Goal: Find contact information: Find contact information

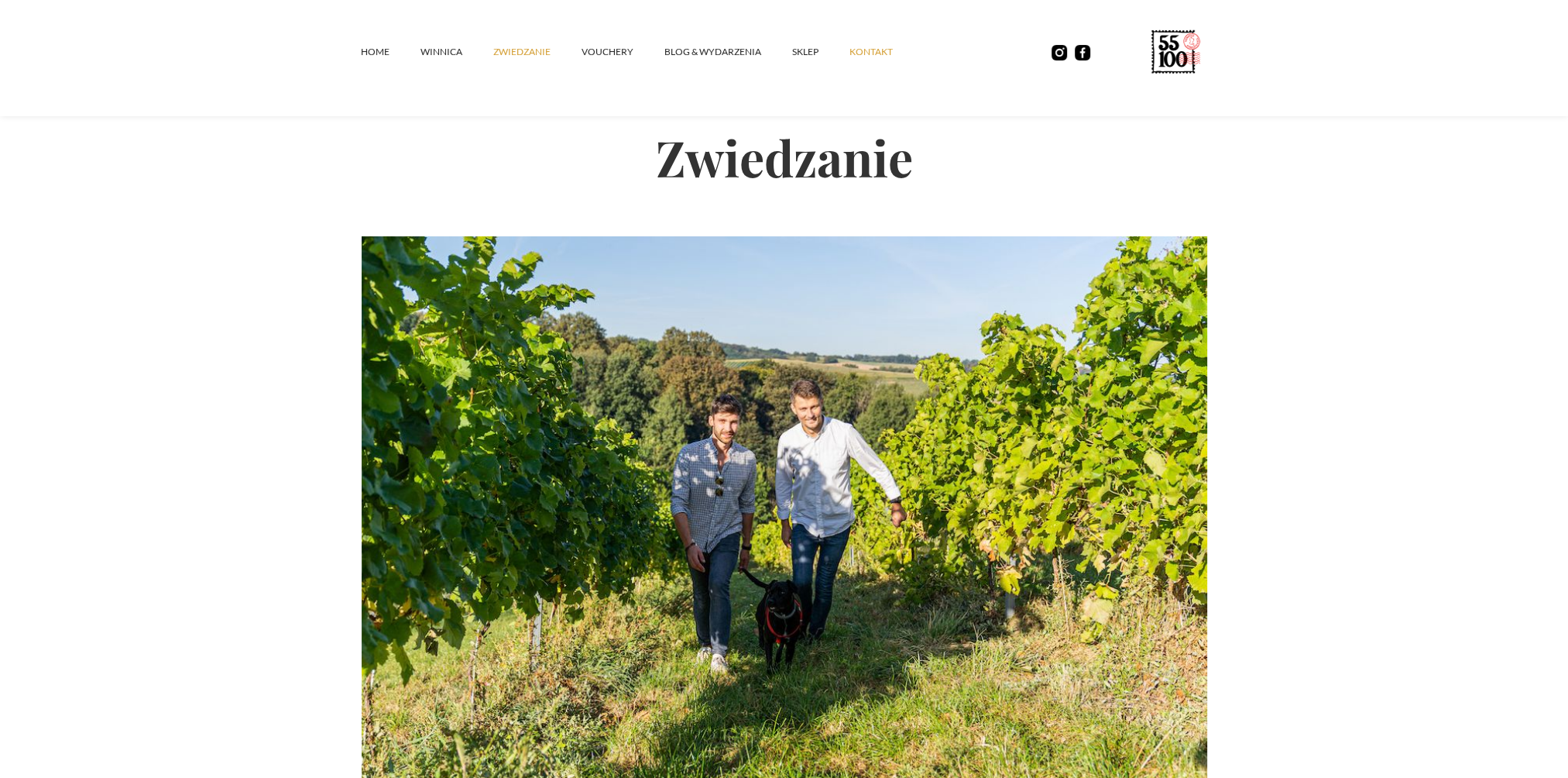
click at [869, 50] on link "kontakt" at bounding box center [887, 51] width 74 height 47
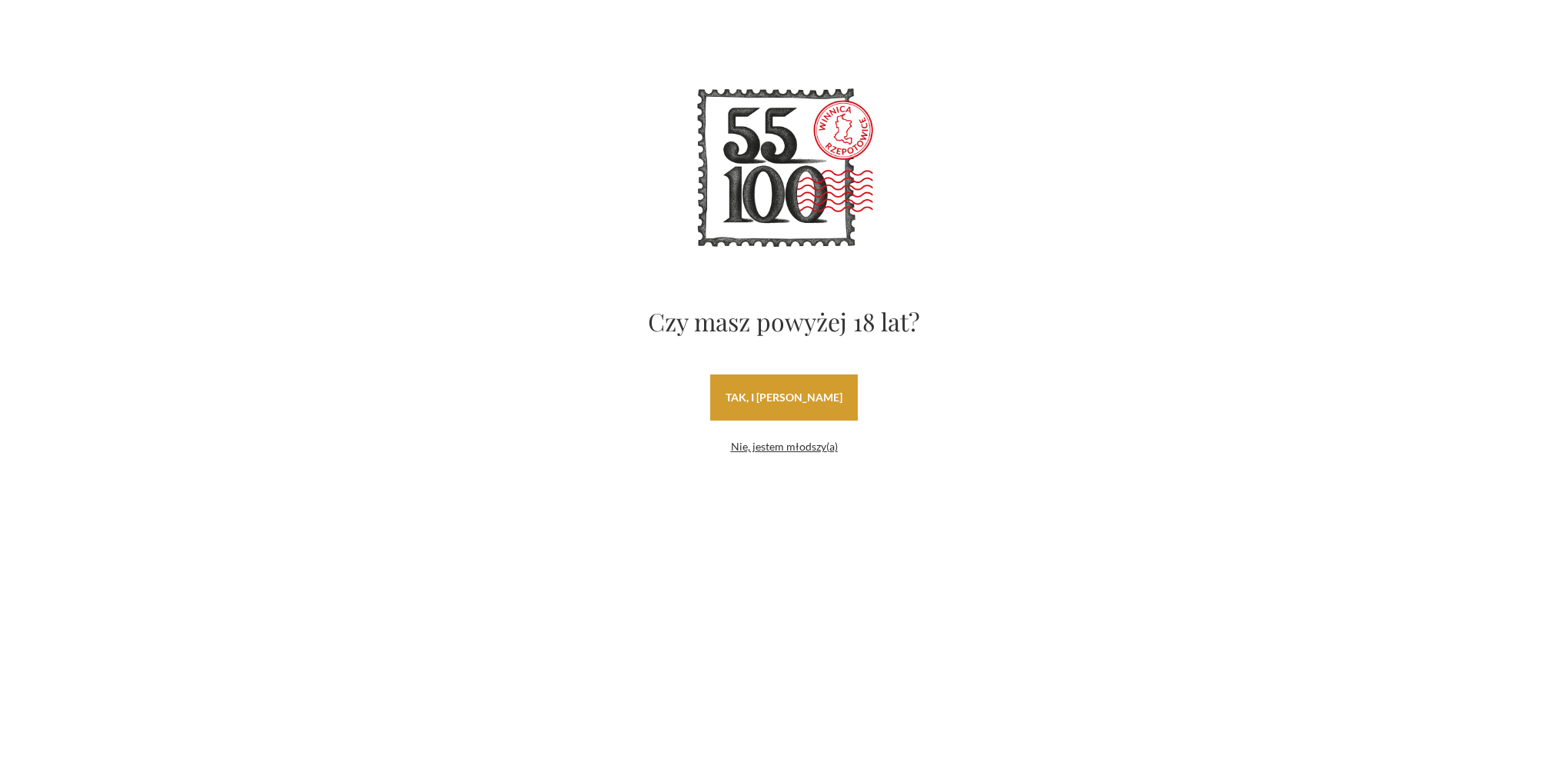
click at [776, 393] on link "tak, i uwielbiam wino" at bounding box center [784, 397] width 148 height 47
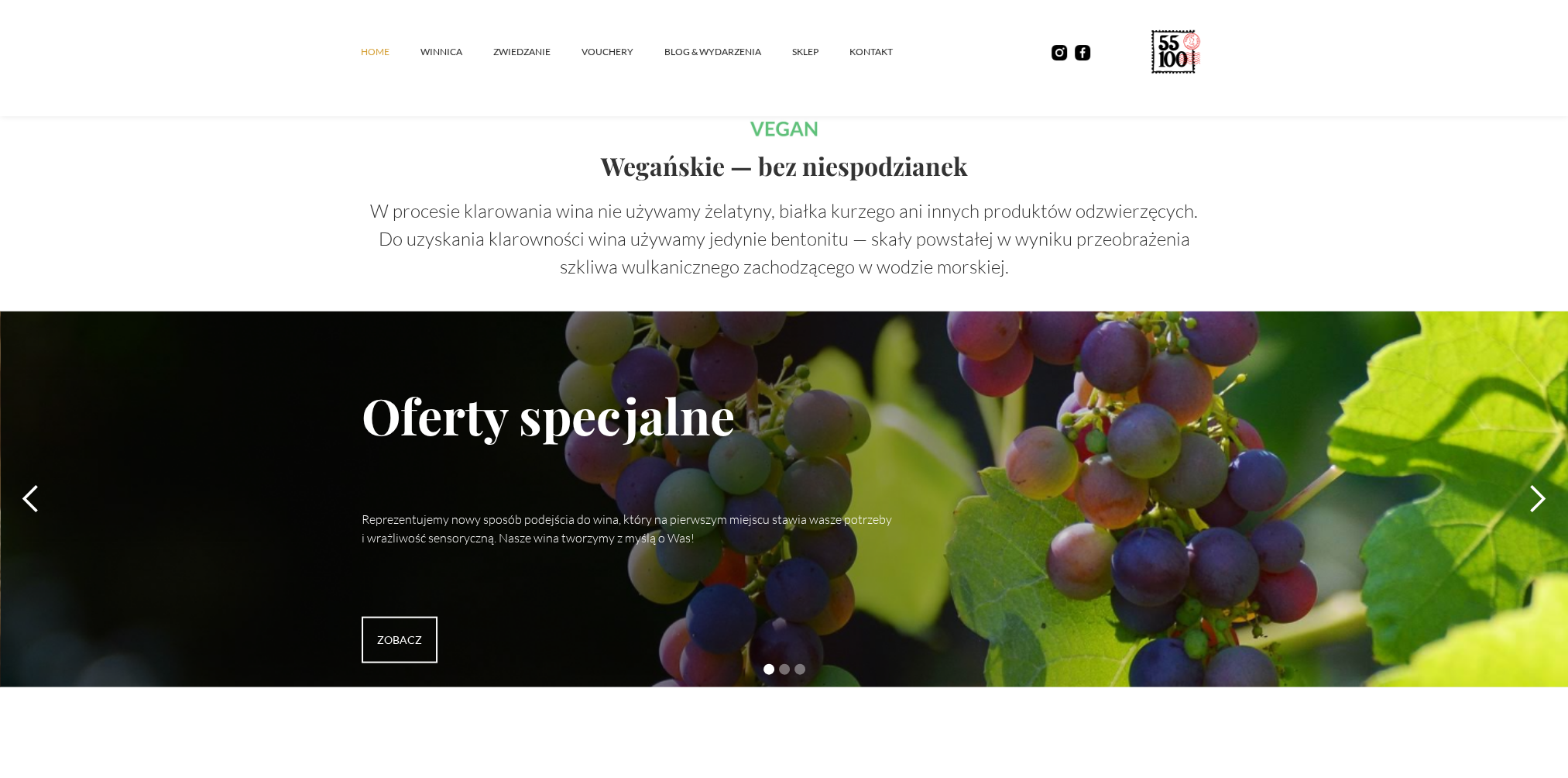
scroll to position [4182, 0]
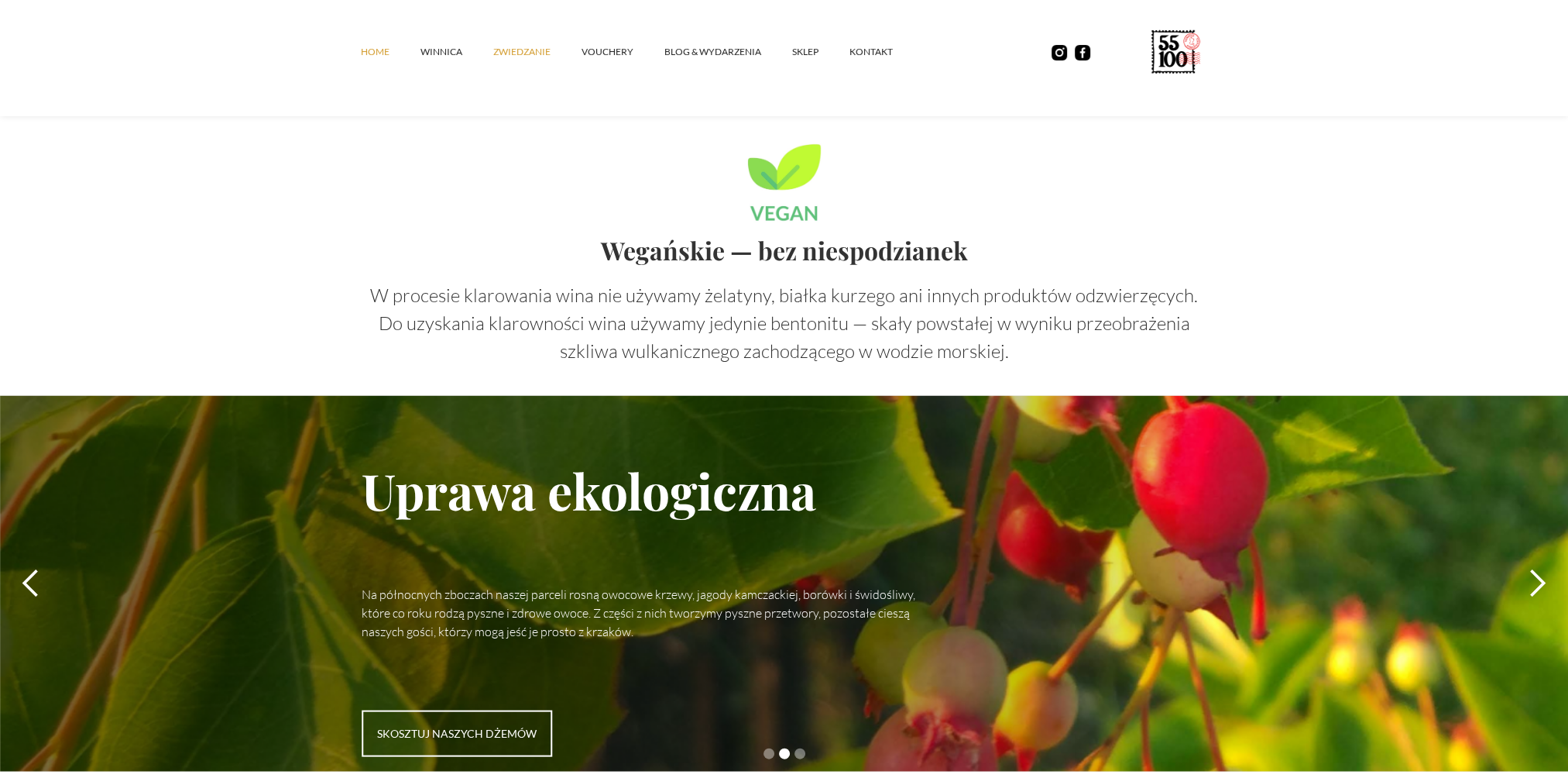
click at [531, 51] on link "ZWIEDZANIE" at bounding box center [537, 51] width 88 height 47
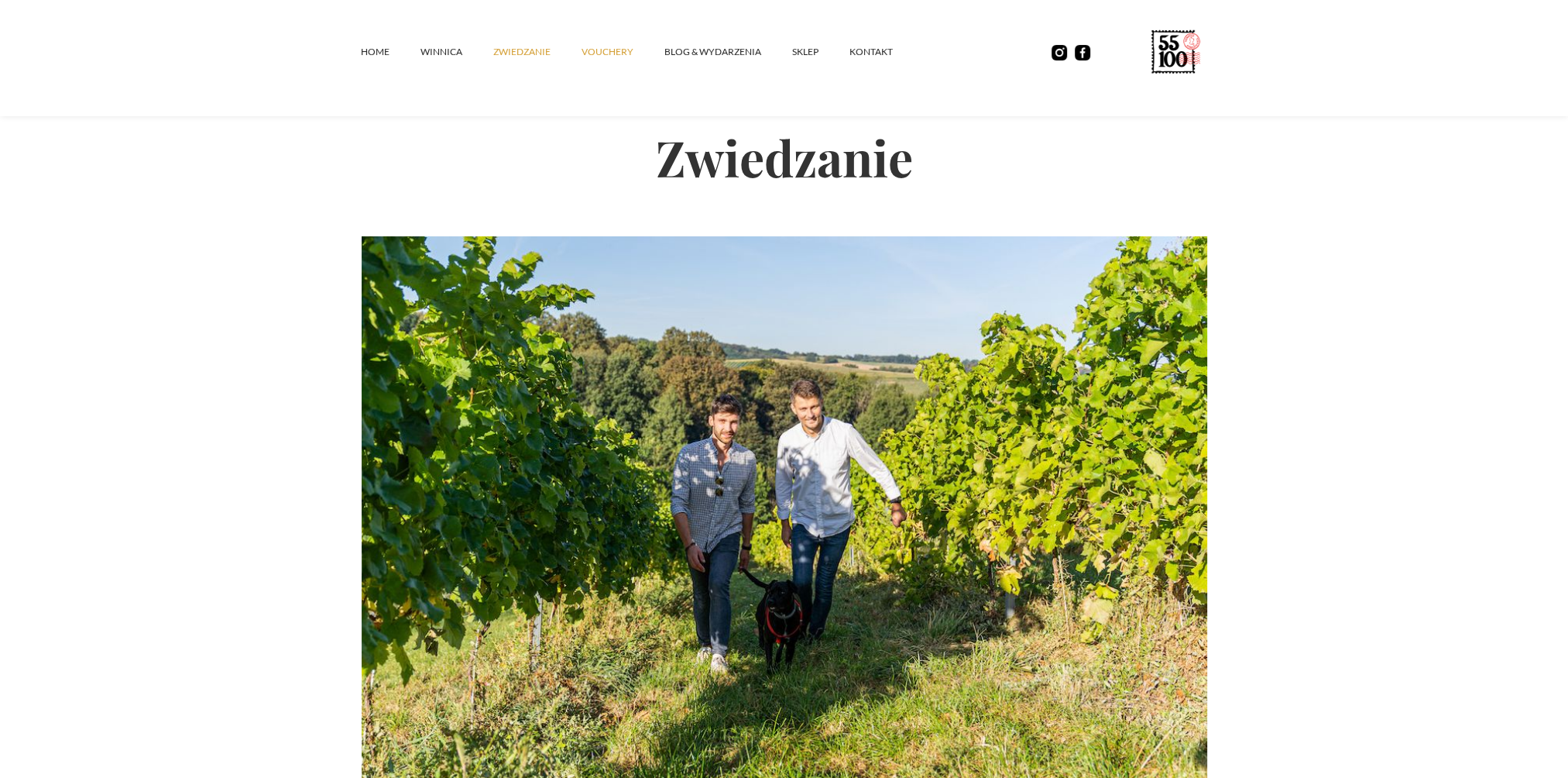
click at [598, 50] on link "vouchery" at bounding box center [623, 51] width 83 height 47
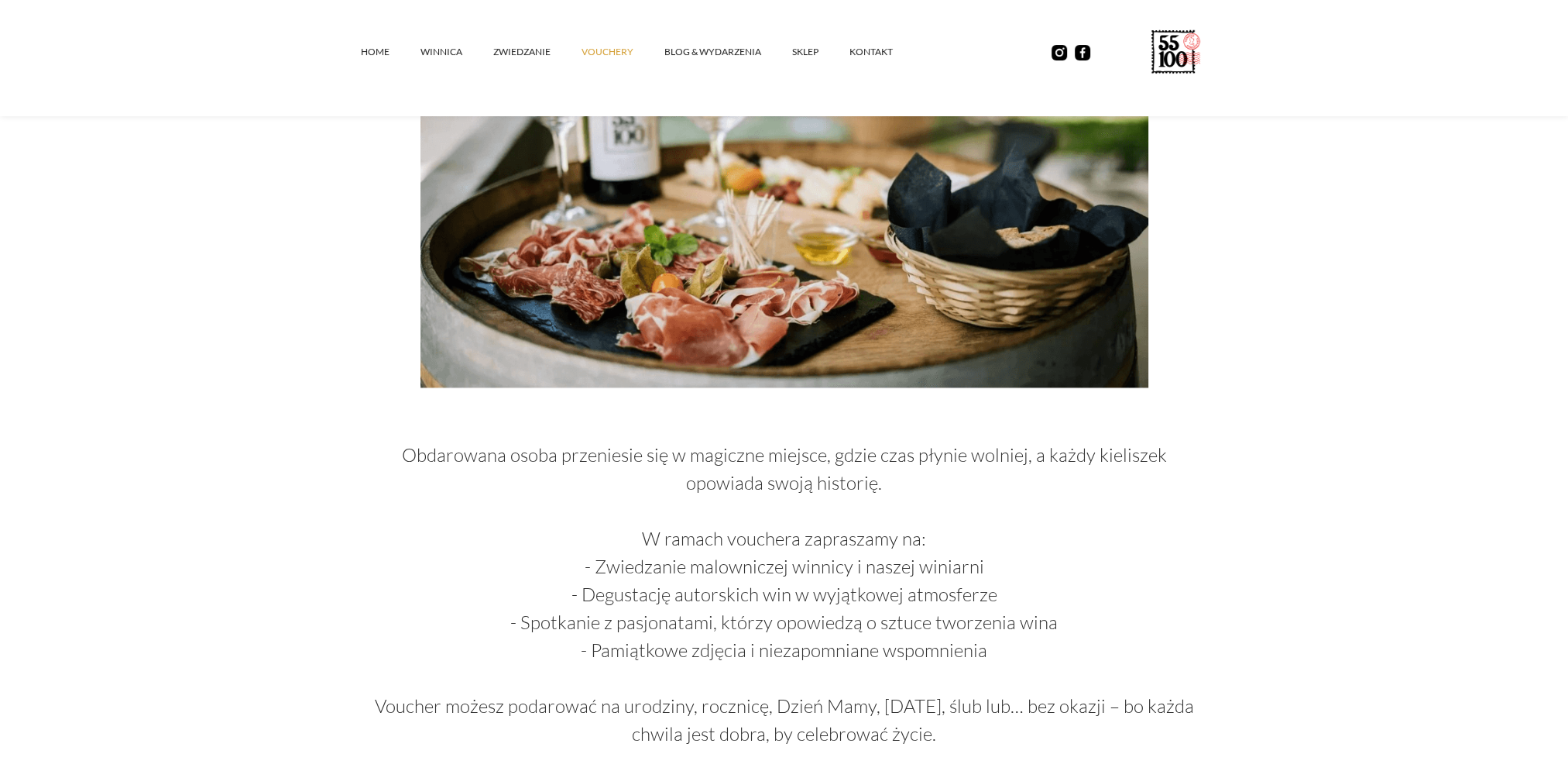
scroll to position [108, 0]
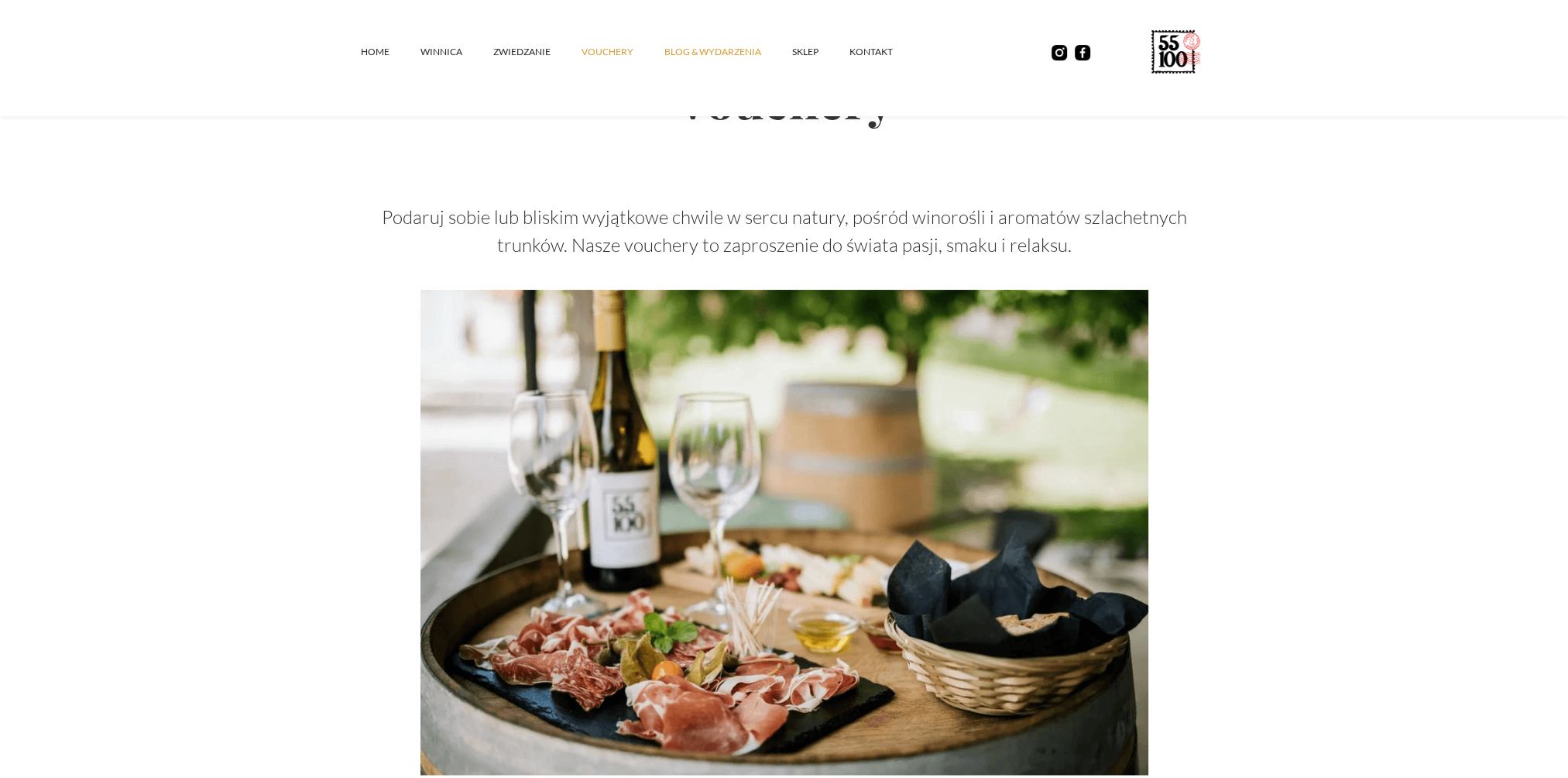
click at [703, 50] on link "Blog & Wydarzenia" at bounding box center [728, 51] width 127 height 47
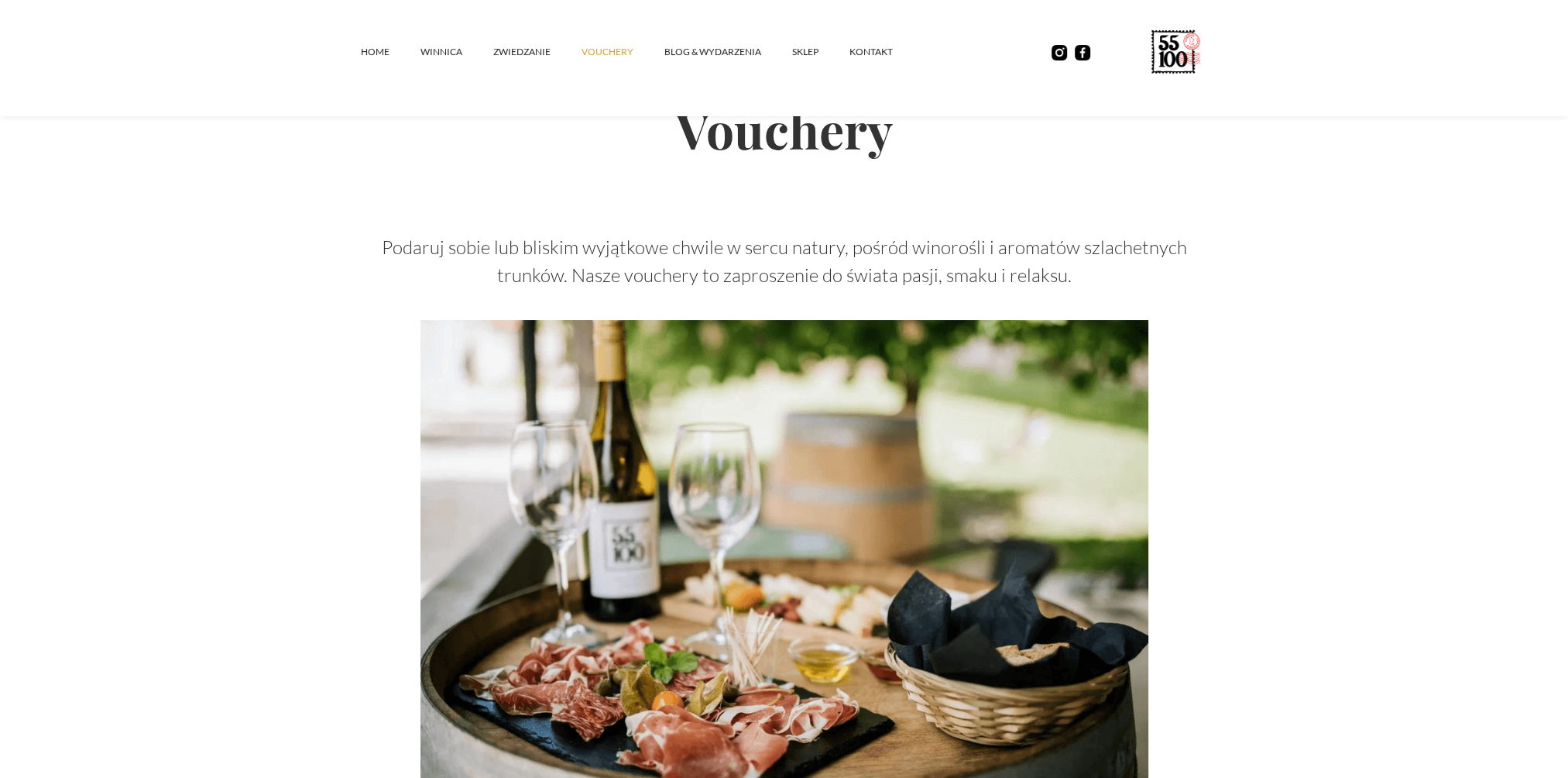
scroll to position [0, 0]
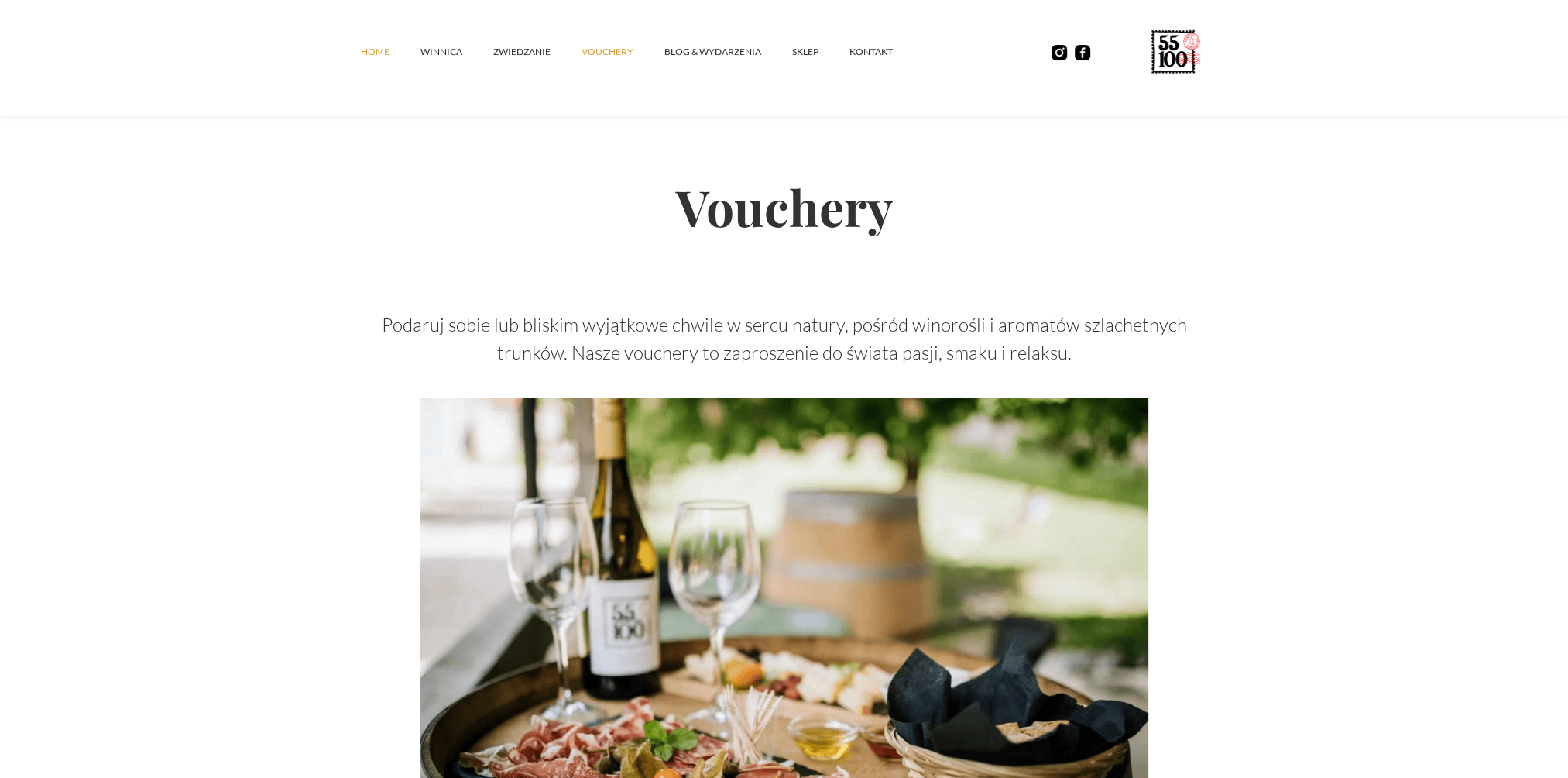
click at [367, 51] on link "Home" at bounding box center [390, 51] width 59 height 47
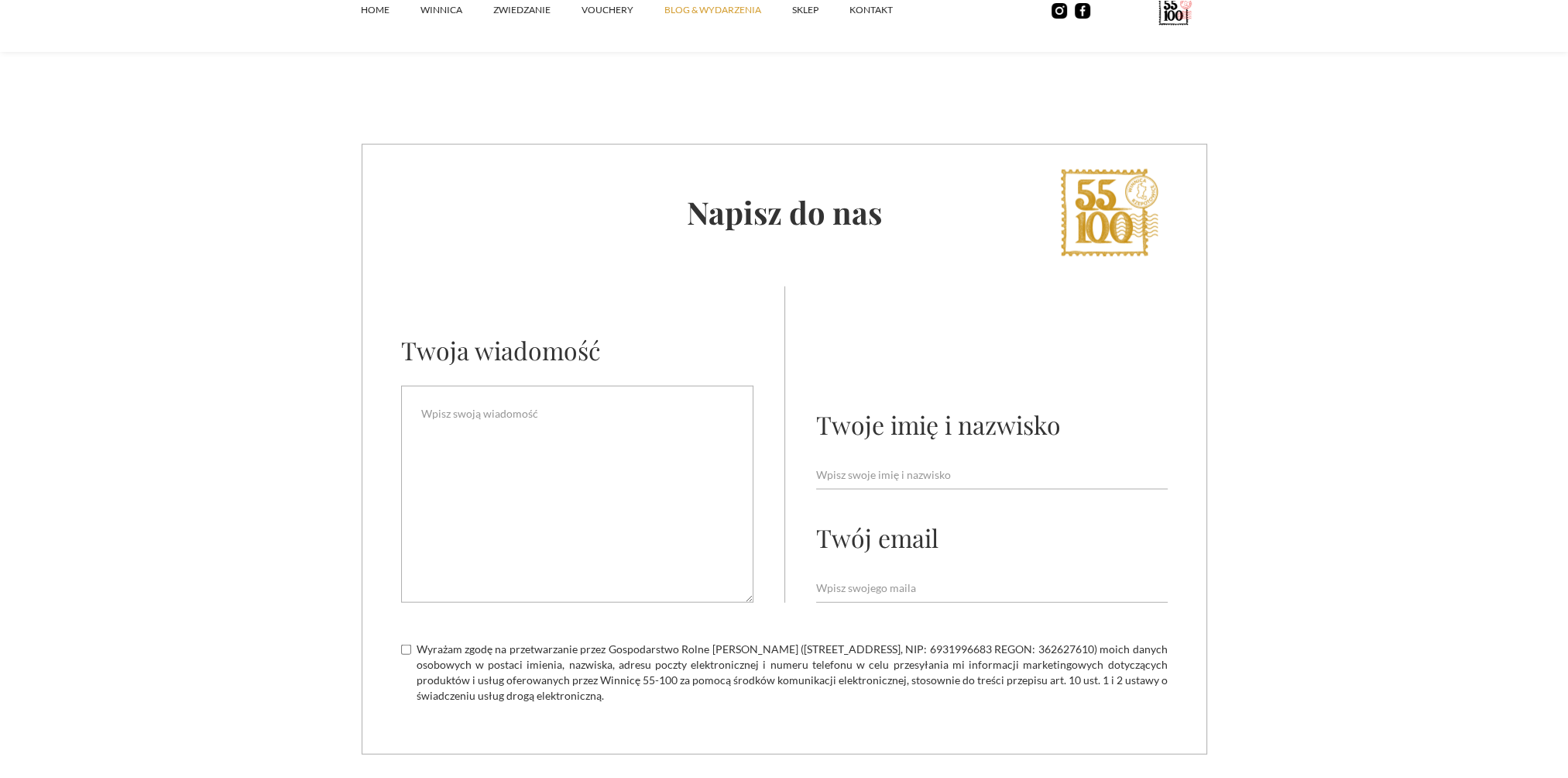
scroll to position [4492, 0]
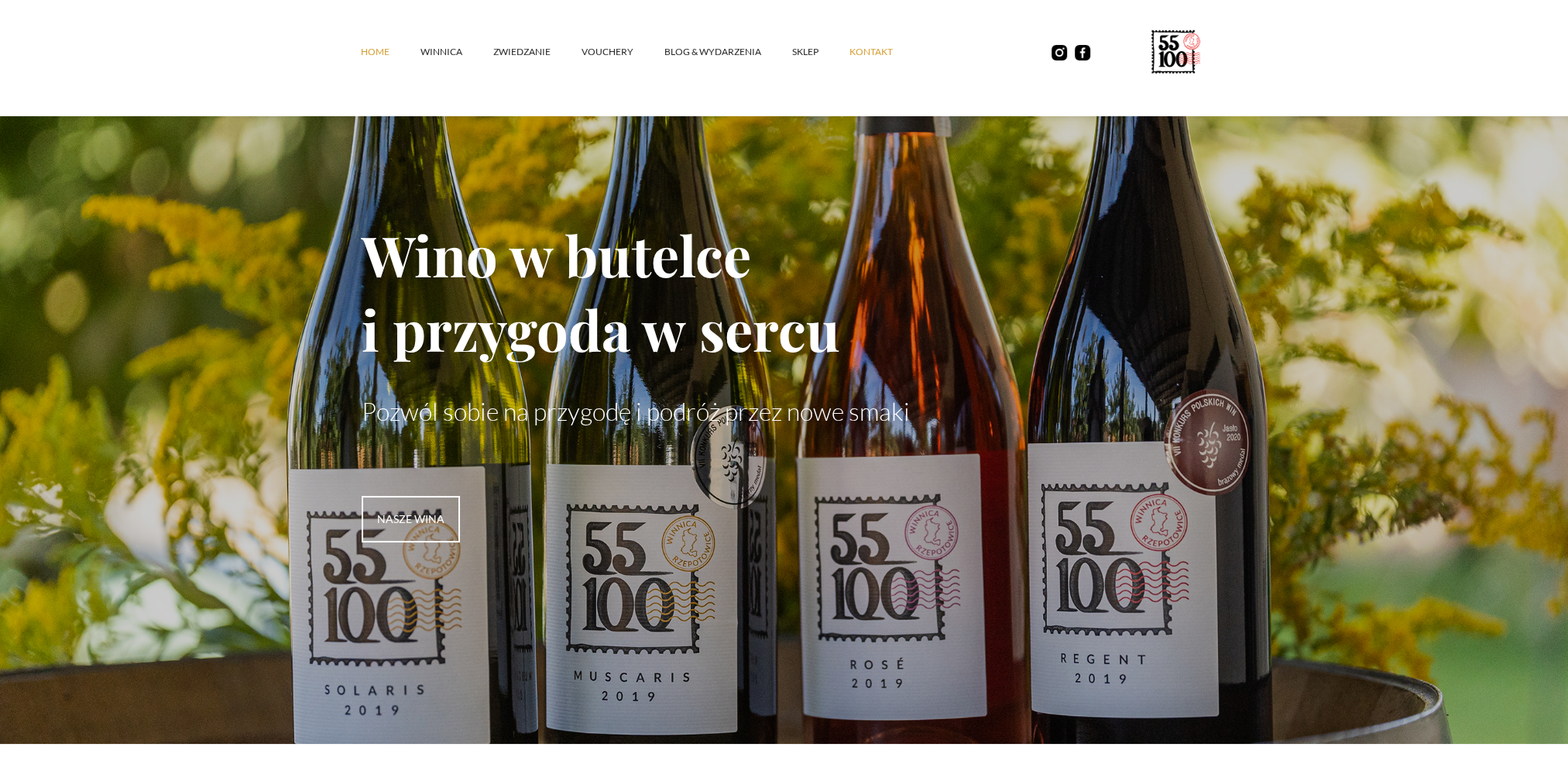
click at [855, 47] on link "kontakt" at bounding box center [887, 51] width 74 height 47
